Goal: Transaction & Acquisition: Purchase product/service

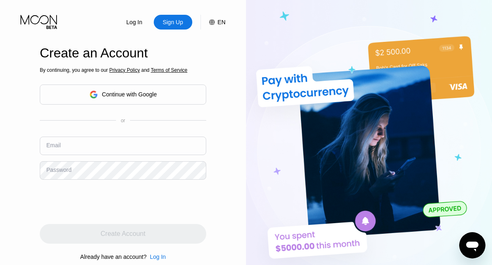
click at [123, 146] on input "text" at bounding box center [123, 146] width 167 height 18
type input "[EMAIL_ADDRESS][DOMAIN_NAME]"
click at [123, 234] on div "Create Account" at bounding box center [123, 234] width 45 height 8
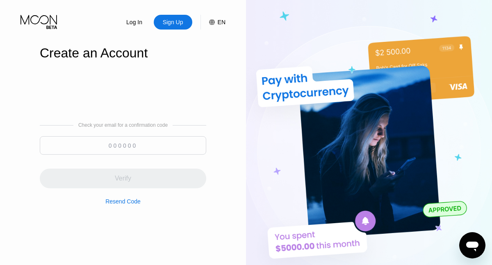
click at [123, 145] on input at bounding box center [123, 145] width 167 height 18
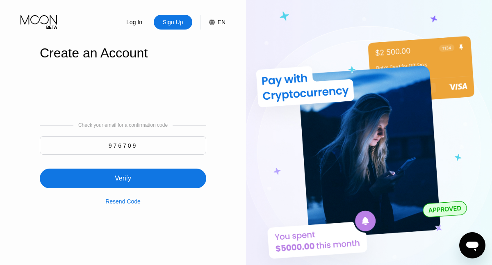
type input "976709"
click at [123, 174] on div "Verify" at bounding box center [123, 179] width 167 height 20
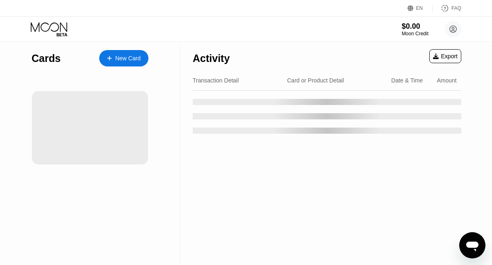
click at [124, 58] on div "New Card" at bounding box center [127, 58] width 25 height 7
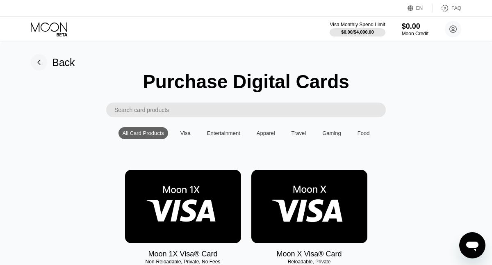
click at [183, 207] on img at bounding box center [183, 206] width 116 height 73
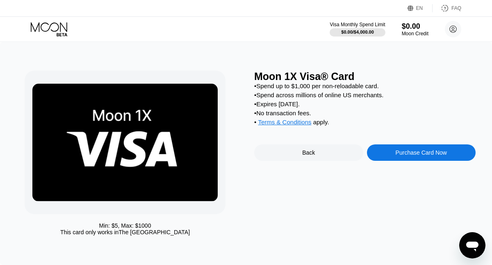
click at [421, 154] on div "Purchase Card Now" at bounding box center [421, 152] width 51 height 7
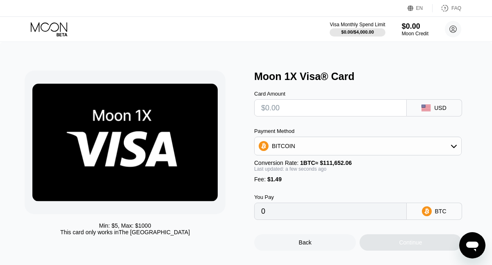
click at [330, 108] on input "text" at bounding box center [330, 108] width 139 height 16
type input "$2"
type input "0.00003126"
type input "$28"
type input "0.00026413"
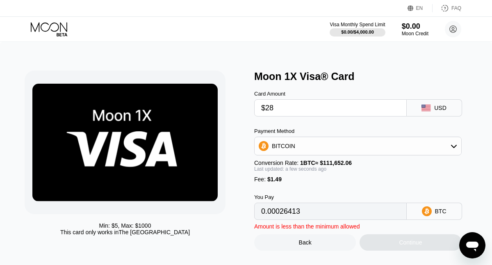
type input "$280"
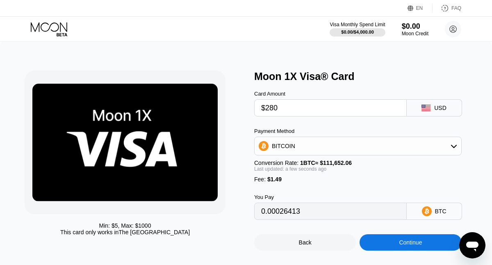
type input "0.00252114"
click at [411, 243] on div "Continue" at bounding box center [410, 242] width 23 height 7
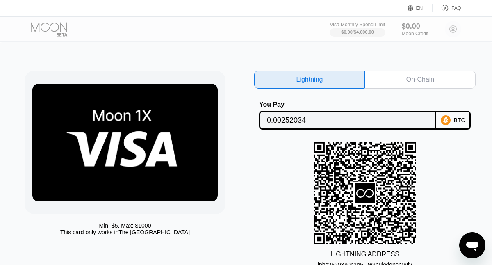
click at [421, 80] on div "On-Chain" at bounding box center [421, 80] width 28 height 8
